Goal: Find specific page/section: Find specific page/section

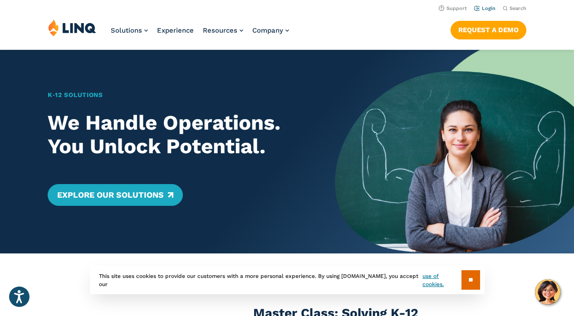
click at [490, 8] on link "Login" at bounding box center [484, 8] width 21 height 6
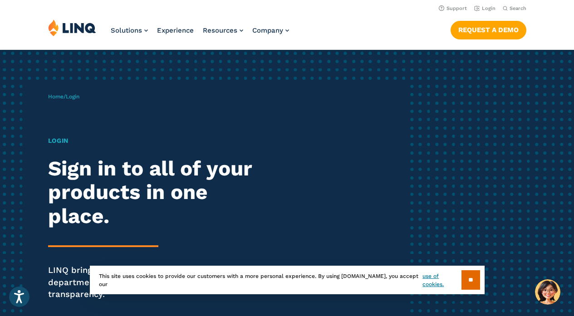
click at [471, 279] on input "**" at bounding box center [471, 281] width 19 height 20
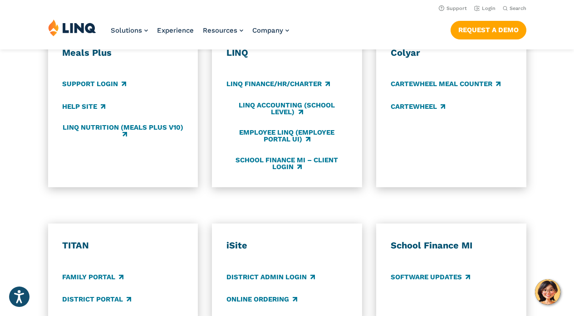
scroll to position [450, 0]
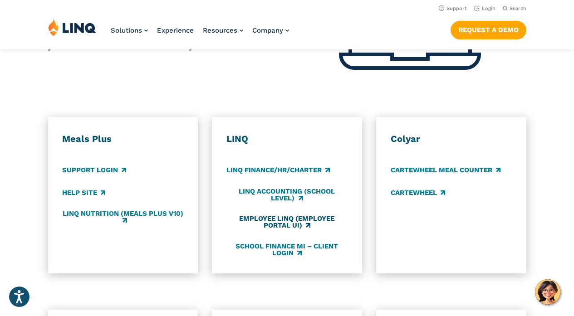
click at [283, 220] on link "Employee LINQ (Employee Portal UI)" at bounding box center [287, 222] width 121 height 15
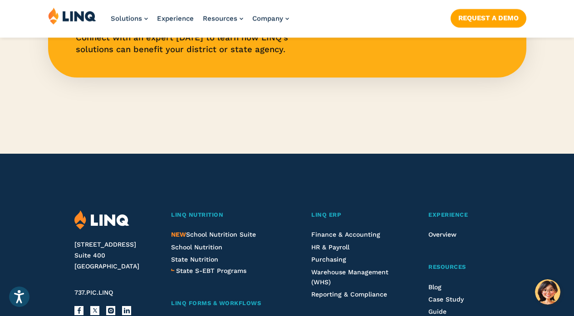
scroll to position [2078, 0]
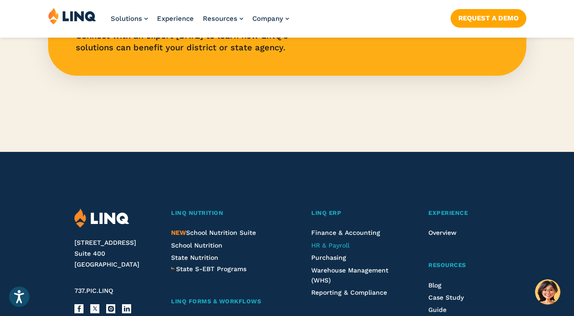
click at [329, 249] on span "HR & Payroll" at bounding box center [330, 245] width 38 height 7
